Goal: Task Accomplishment & Management: Use online tool/utility

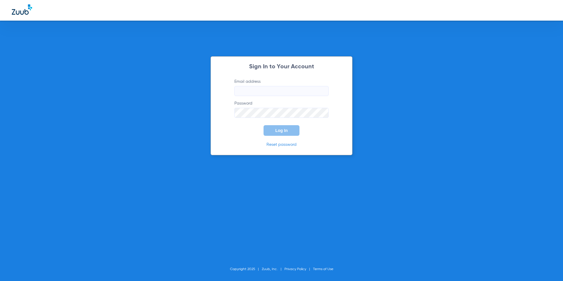
type input "[EMAIL_ADDRESS][DOMAIN_NAME]"
click at [283, 95] on input "[EMAIL_ADDRESS][DOMAIN_NAME]" at bounding box center [281, 91] width 94 height 10
click at [276, 130] on span "Log In" at bounding box center [281, 130] width 12 height 5
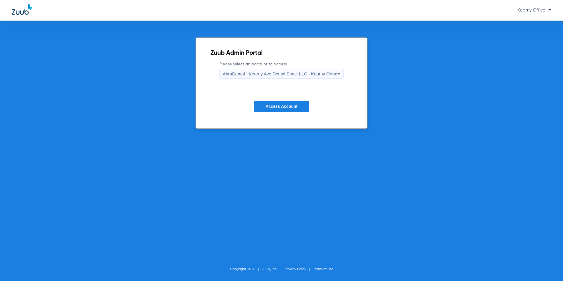
click at [265, 68] on label "Please select an account to access AbraDental - Kearny Ave Dental Spec, LLC - K…" at bounding box center [281, 69] width 124 height 17
click at [260, 76] on span "AbraDental - Kearny Ave Dental Spec, LLC - Kearny Ortho" at bounding box center [279, 73] width 114 height 5
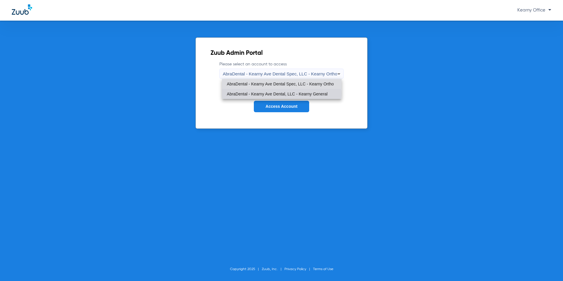
click at [266, 94] on span "AbraDental - Kearny Ave Dental, LLC - Kearny General" at bounding box center [277, 94] width 101 height 4
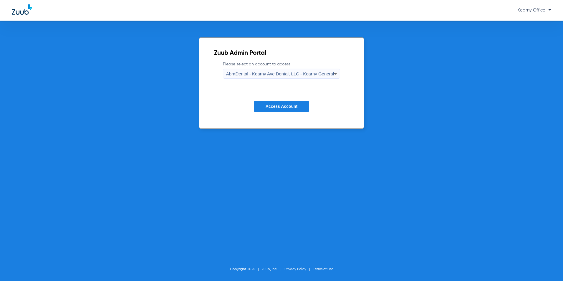
click at [281, 109] on span "Access Account" at bounding box center [281, 106] width 32 height 5
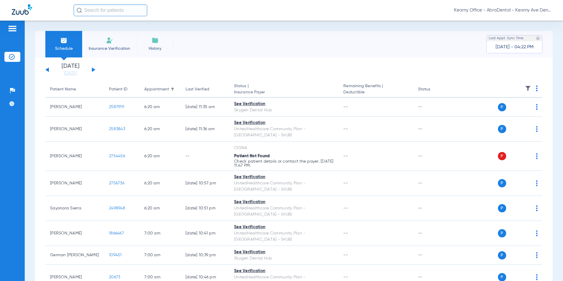
click at [114, 44] on li "Insurance Verification" at bounding box center [109, 44] width 54 height 26
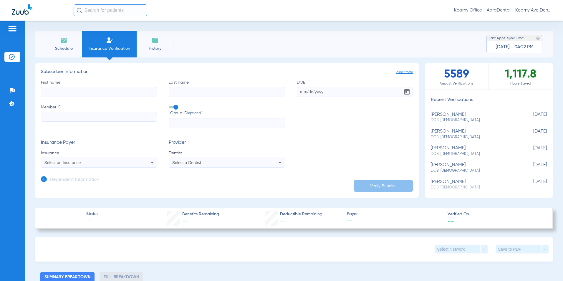
click at [231, 163] on div "Select a Dentist" at bounding box center [215, 162] width 87 height 4
type input "SABA"
